Goal: Find specific page/section: Find specific page/section

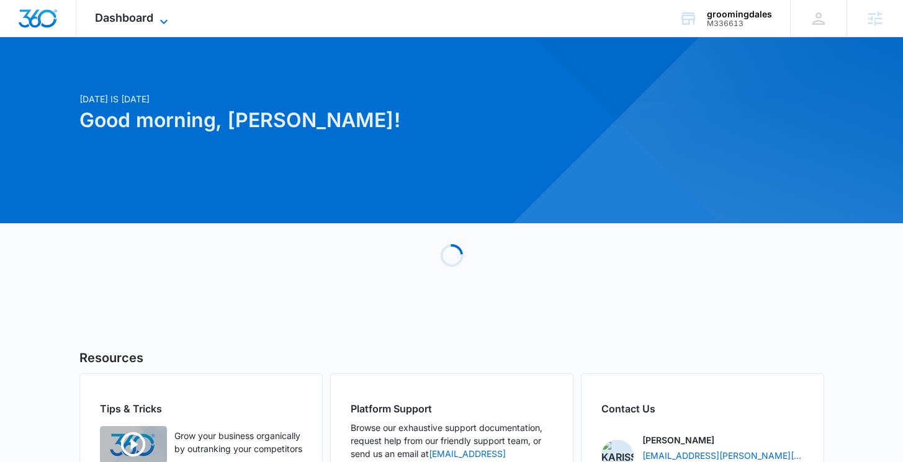
click at [150, 19] on span "Dashboard" at bounding box center [124, 17] width 58 height 13
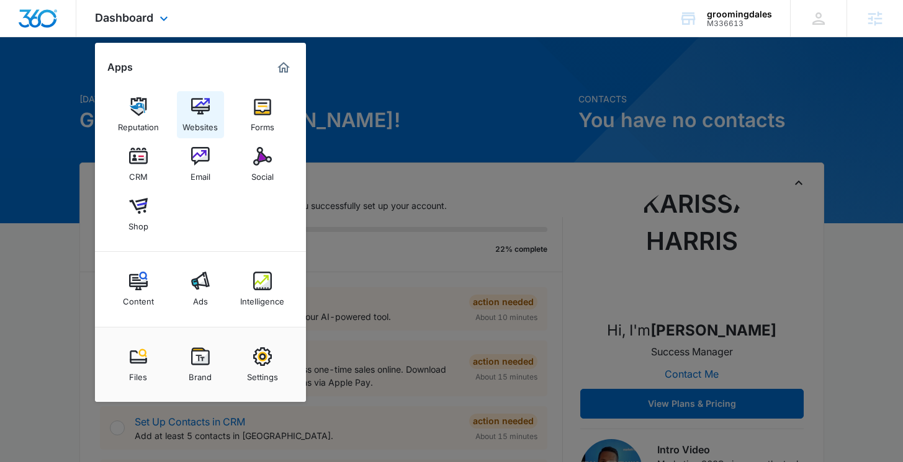
click at [194, 109] on img at bounding box center [200, 106] width 19 height 19
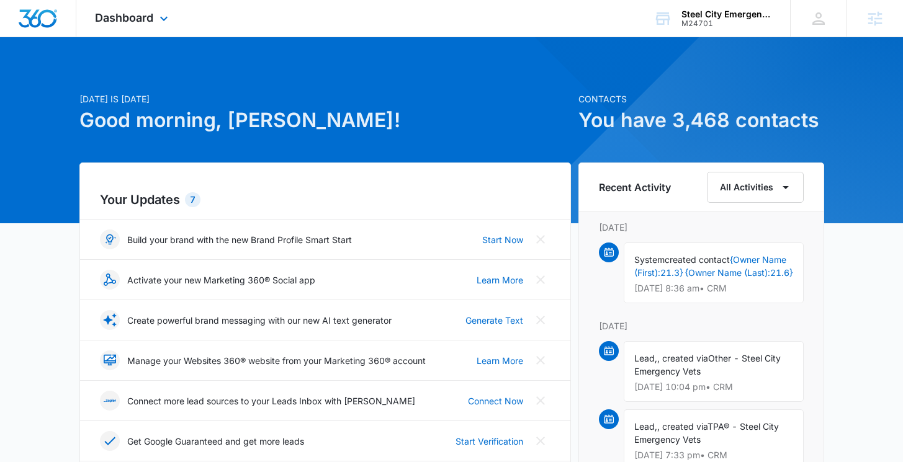
click at [161, 26] on div "Dashboard Apps Reputation Websites Forms CRM Email Social Shop Content Ads Inte…" at bounding box center [133, 18] width 114 height 37
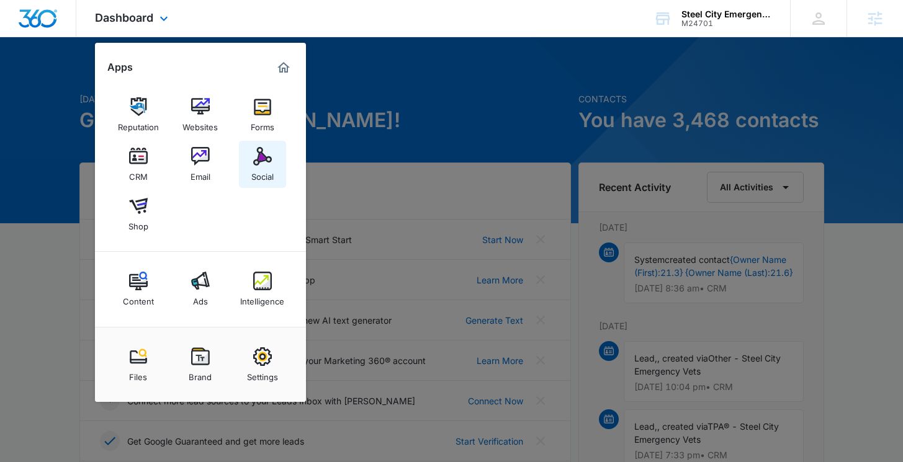
click at [260, 174] on div "Social" at bounding box center [262, 174] width 22 height 16
